Goal: Task Accomplishment & Management: Use online tool/utility

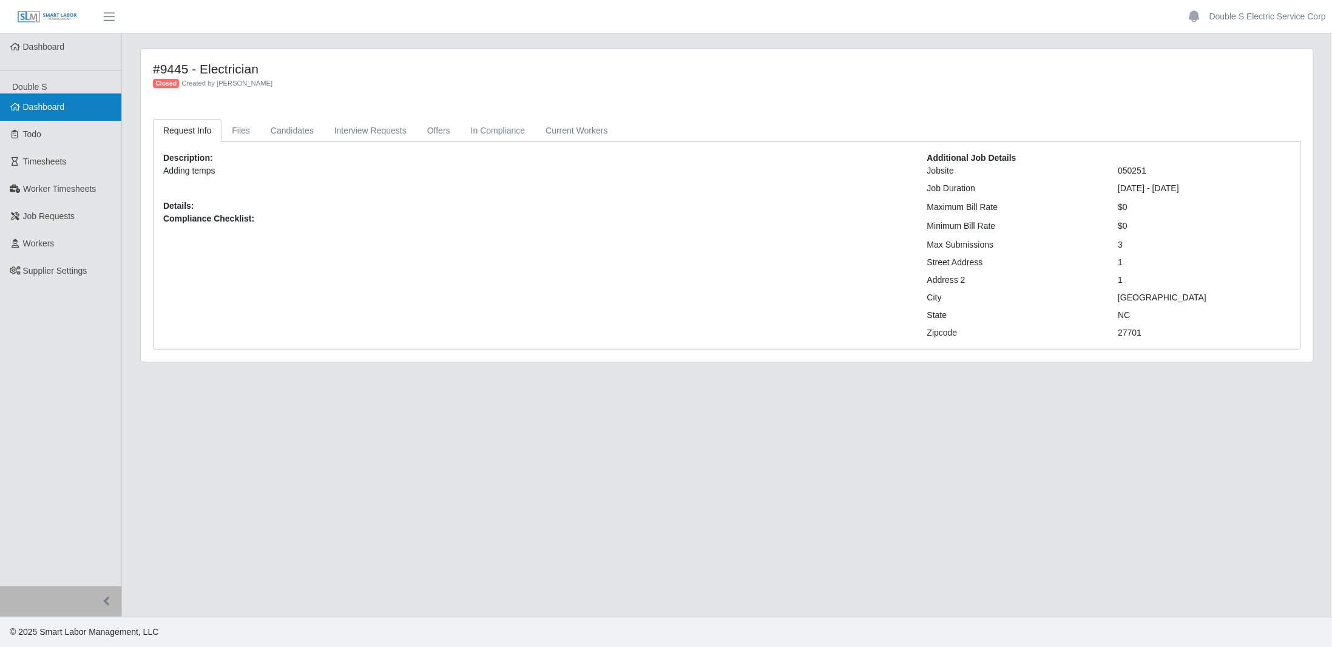
click at [78, 112] on link "Dashboard" at bounding box center [60, 106] width 121 height 27
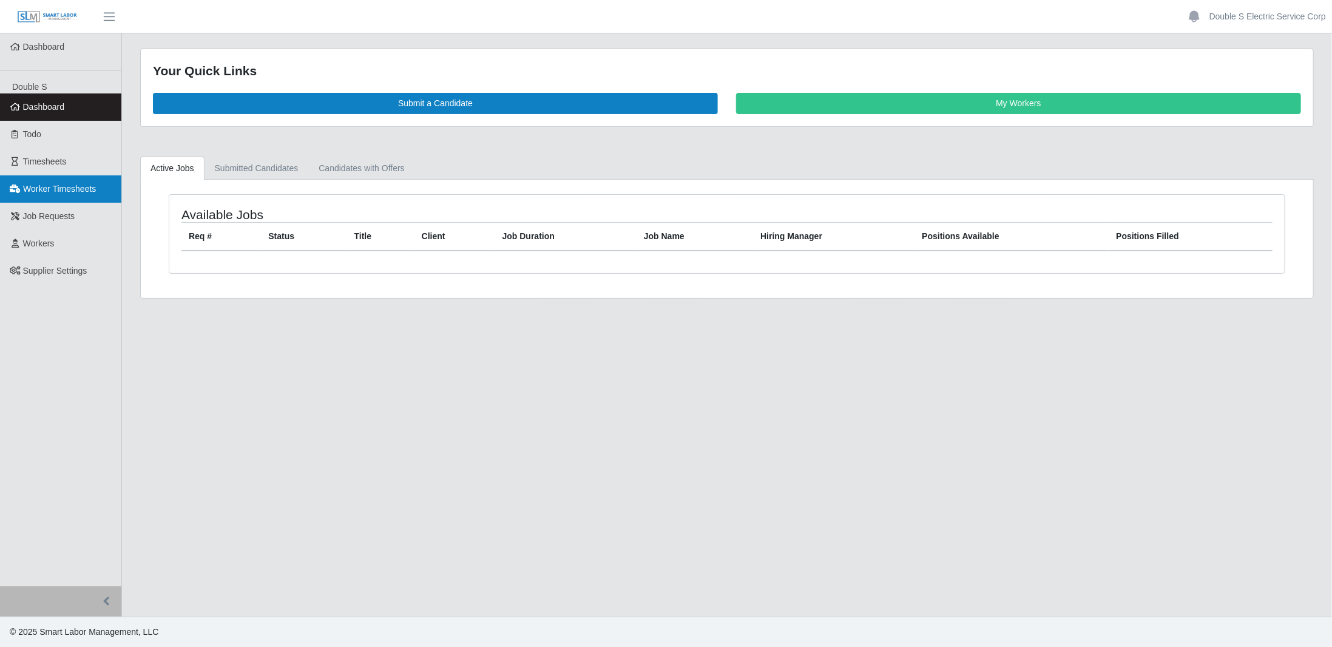
click at [53, 195] on link "Worker Timesheets" at bounding box center [60, 188] width 121 height 27
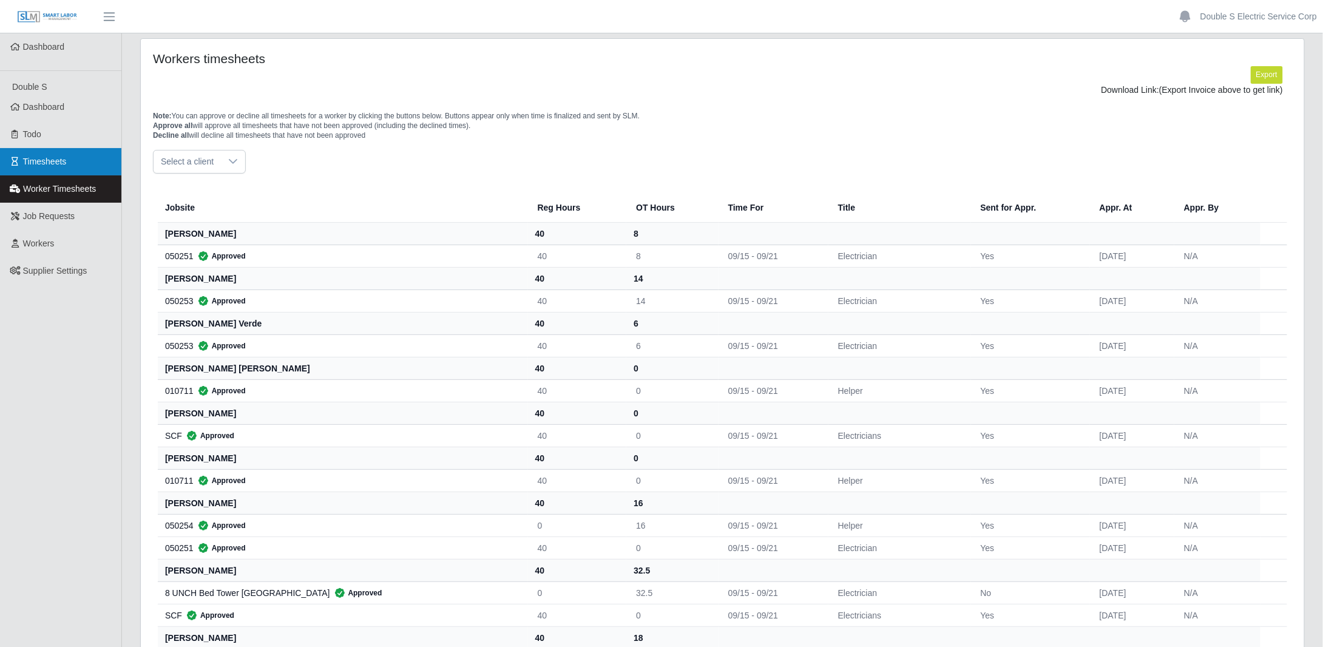
click at [63, 164] on span "Timesheets" at bounding box center [45, 162] width 44 height 10
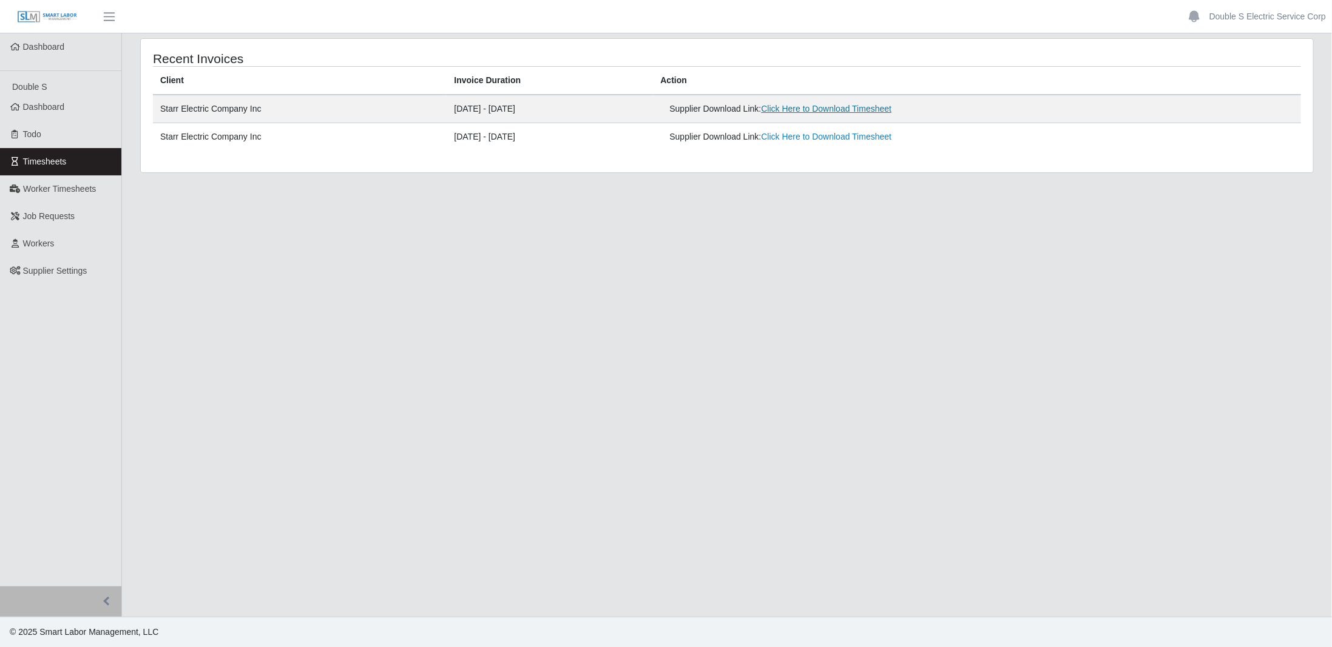
click at [829, 111] on link "Click Here to Download Timesheet" at bounding box center [826, 109] width 131 height 10
